Goal: Find contact information: Find contact information

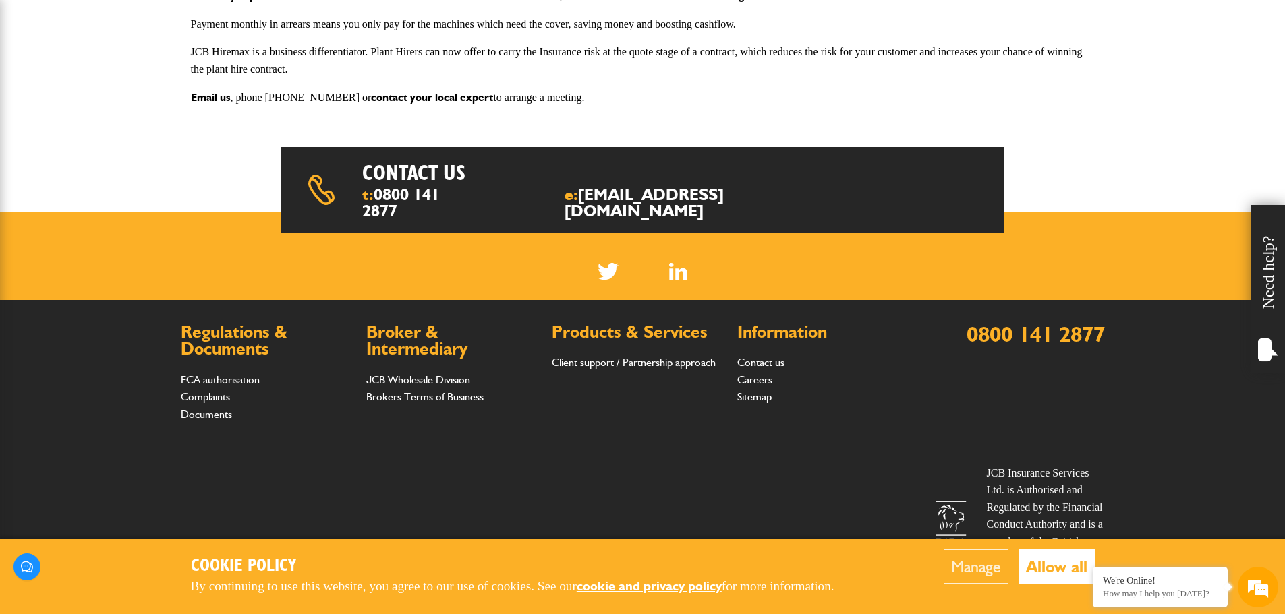
scroll to position [368, 0]
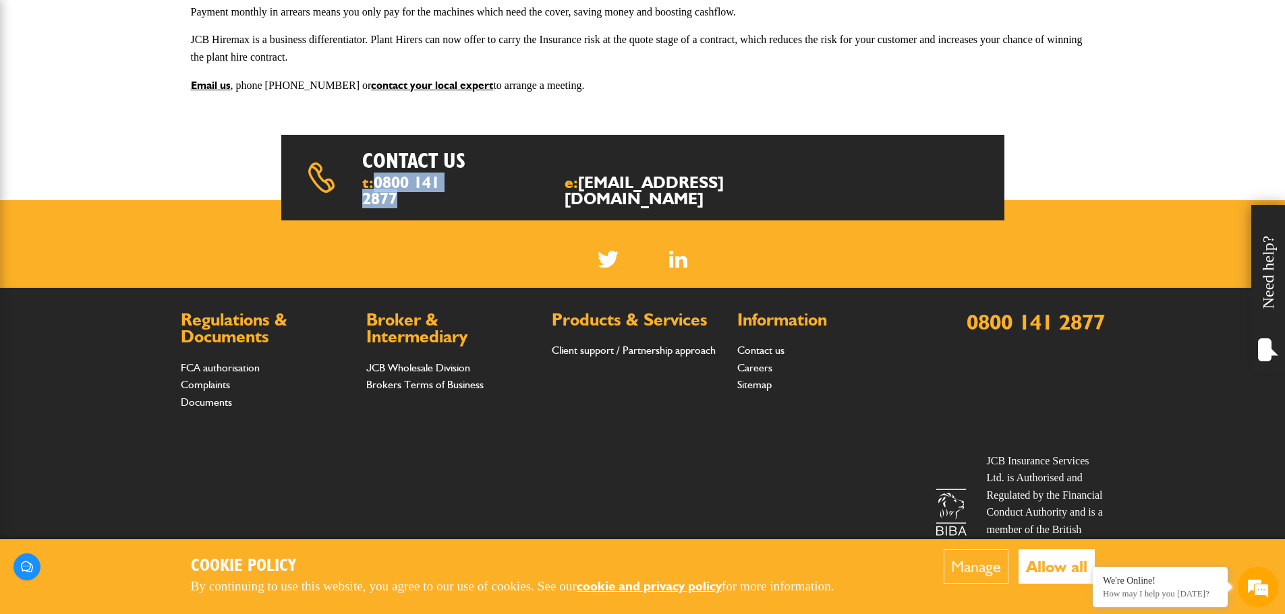
drag, startPoint x: 491, startPoint y: 175, endPoint x: 389, endPoint y: 183, distance: 102.8
click at [380, 185] on div "t: 0800 141 2877 e: insurance@jcb.com" at bounding box center [520, 191] width 316 height 32
click at [444, 327] on h2 "Broker & Intermediary" at bounding box center [452, 329] width 172 height 34
drag, startPoint x: 478, startPoint y: 182, endPoint x: 380, endPoint y: 185, distance: 97.2
click at [379, 185] on div "t: 0800 141 2877 e: insurance@jcb.com" at bounding box center [520, 191] width 316 height 32
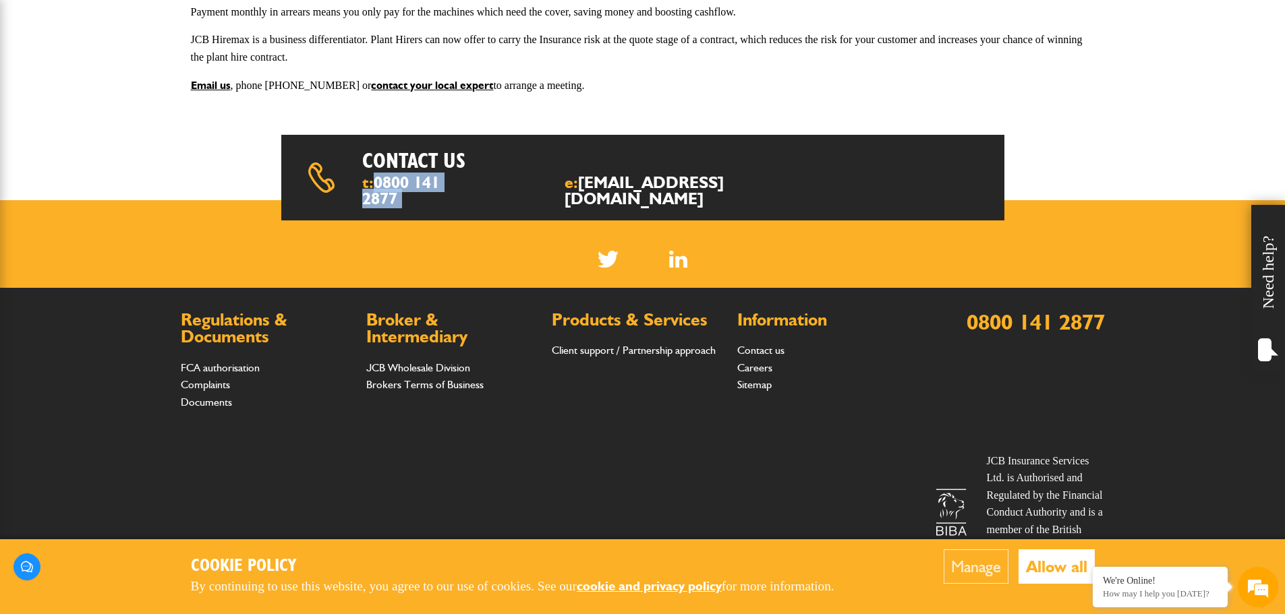
copy div "0800 141 2877"
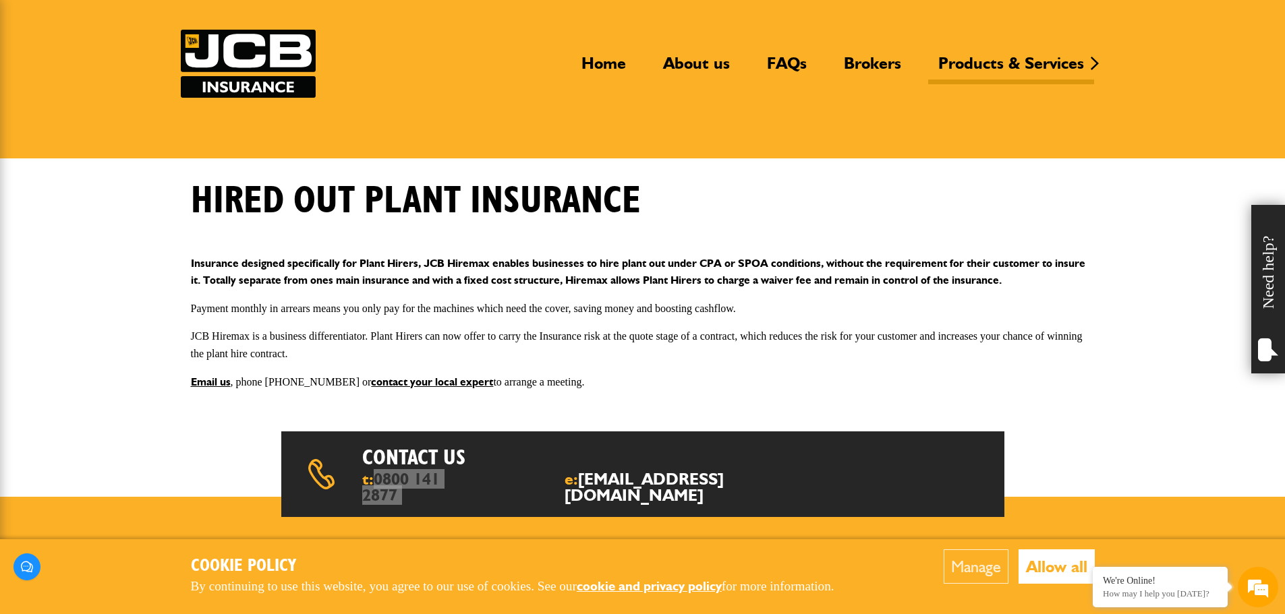
scroll to position [0, 0]
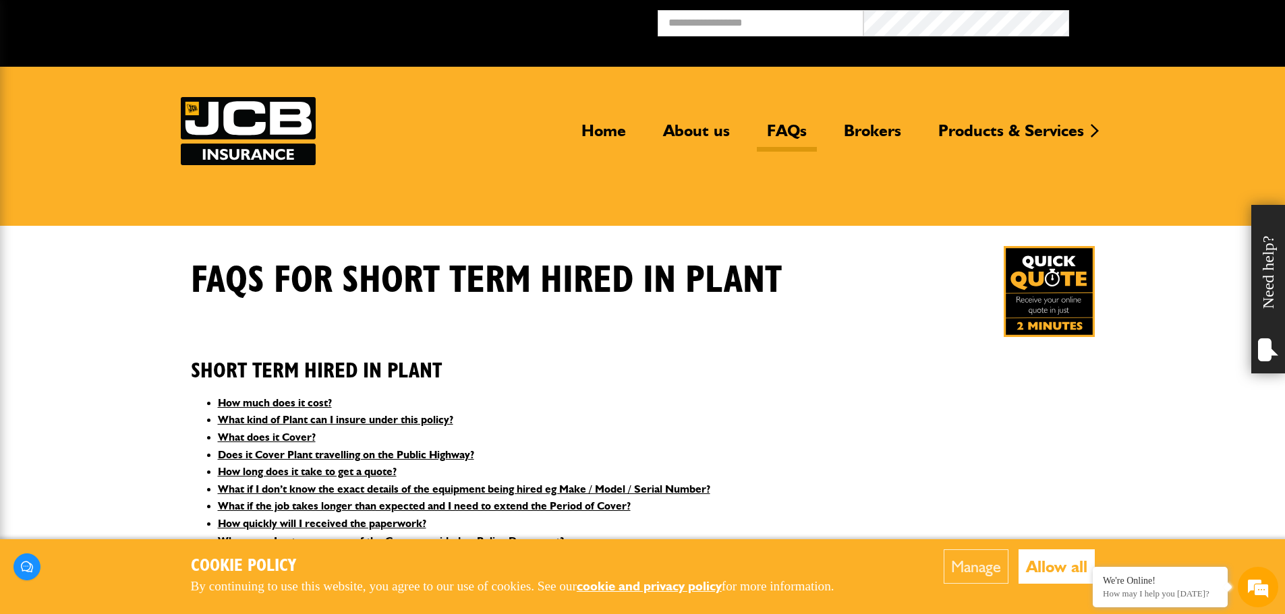
click at [1049, 308] on img at bounding box center [1049, 291] width 91 height 91
